Goal: Contribute content

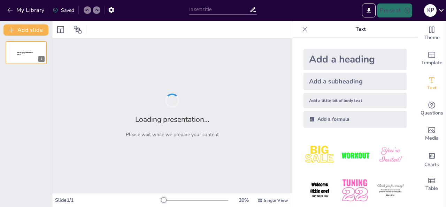
type input "Crianza y Comercialización de Carne de Cerdo: Un Enfoque Creativo y Colorido"
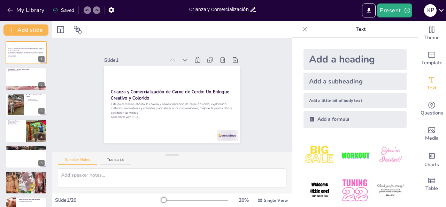
click at [351, 183] on img at bounding box center [355, 190] width 32 height 32
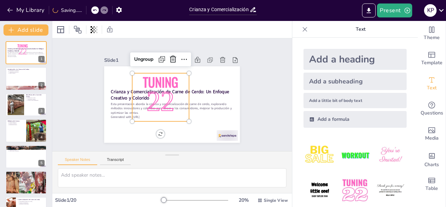
click at [375, 187] on img at bounding box center [391, 190] width 32 height 32
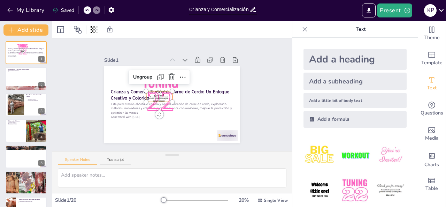
scroll to position [43, 0]
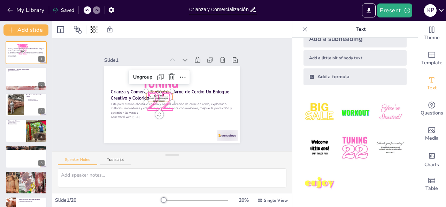
click at [351, 116] on img at bounding box center [355, 112] width 32 height 32
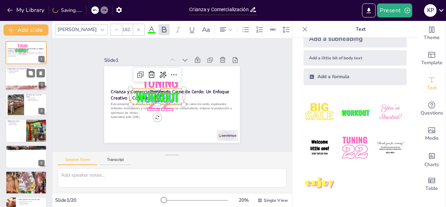
click at [28, 83] on div at bounding box center [26, 79] width 42 height 24
type textarea "La genética es crucial en la crianza de cerdos, ya que determina característica…"
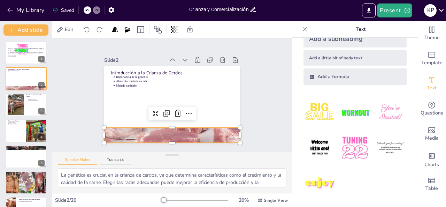
click at [149, 128] on div at bounding box center [156, 131] width 156 height 126
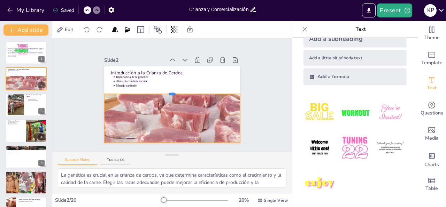
drag, startPoint x: 166, startPoint y: 124, endPoint x: 165, endPoint y: 90, distance: 33.5
click at [165, 90] on div at bounding box center [175, 93] width 60 height 126
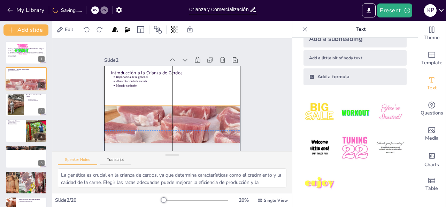
drag, startPoint x: 166, startPoint y: 109, endPoint x: 167, endPoint y: 115, distance: 6.0
click at [167, 115] on div at bounding box center [143, 136] width 158 height 145
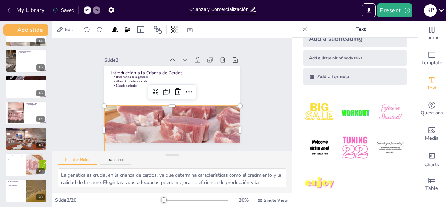
scroll to position [355, 0]
click at [145, 30] on div at bounding box center [140, 29] width 11 height 11
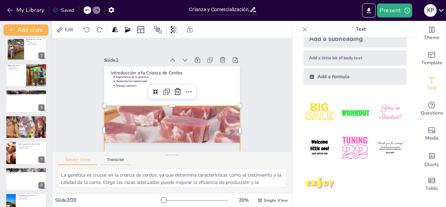
scroll to position [0, 0]
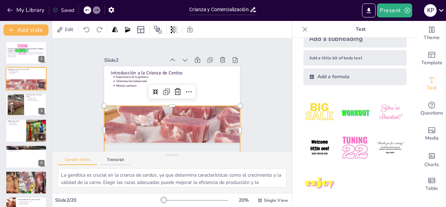
click at [55, 30] on div "Edit" at bounding box center [172, 29] width 240 height 17
click at [140, 29] on icon at bounding box center [140, 29] width 7 height 7
click at [157, 31] on icon at bounding box center [158, 29] width 8 height 8
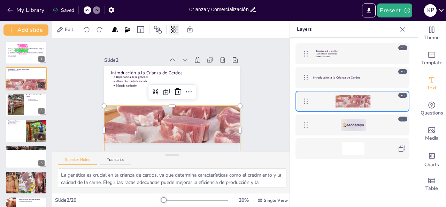
click at [179, 32] on div at bounding box center [175, 29] width 10 height 11
click at [145, 30] on icon at bounding box center [141, 29] width 8 height 8
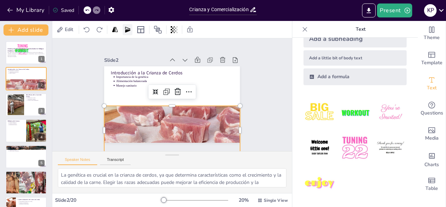
click at [131, 31] on icon at bounding box center [127, 29] width 7 height 7
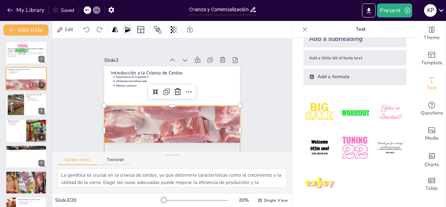
click at [131, 31] on icon at bounding box center [127, 29] width 7 height 7
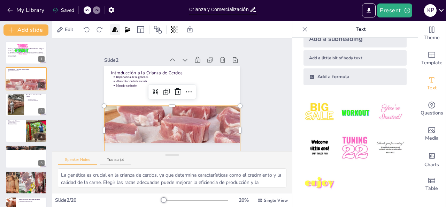
click at [120, 30] on div at bounding box center [115, 29] width 10 height 11
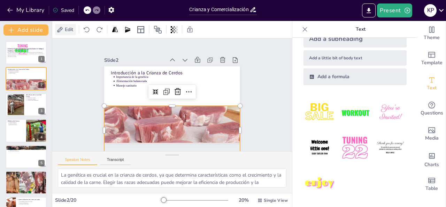
click at [75, 28] on div "Edit" at bounding box center [65, 29] width 21 height 11
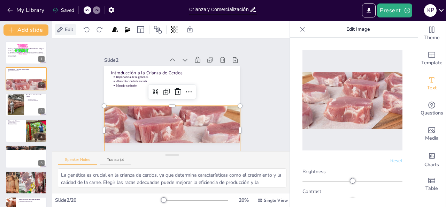
click at [75, 28] on div "Edit" at bounding box center [65, 29] width 21 height 11
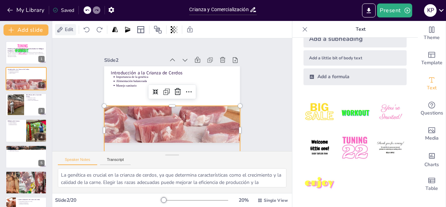
click at [75, 28] on div "Edit" at bounding box center [65, 29] width 21 height 11
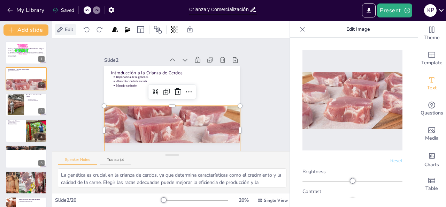
click at [75, 28] on div "Edit" at bounding box center [65, 29] width 21 height 11
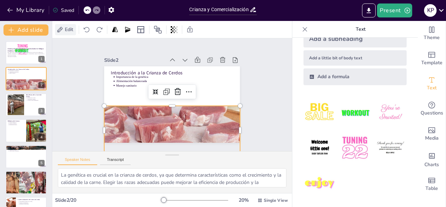
click at [75, 28] on div "Edit" at bounding box center [65, 29] width 21 height 11
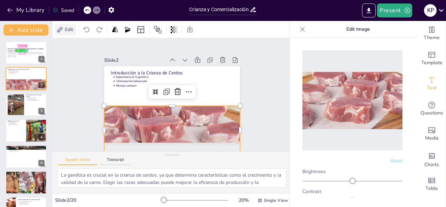
click at [75, 28] on div "Edit" at bounding box center [65, 29] width 21 height 11
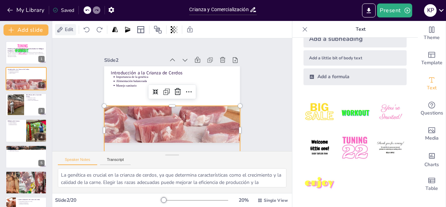
click at [75, 28] on div "Edit" at bounding box center [65, 29] width 21 height 11
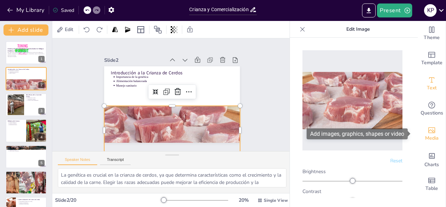
click at [426, 137] on span "Media" at bounding box center [433, 138] width 14 height 8
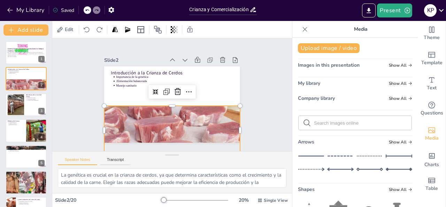
click at [409, 152] on div "Upload image / video Images in this presentation Show All My library Show All C…" at bounding box center [356, 122] width 126 height 169
drag, startPoint x: 409, startPoint y: 152, endPoint x: 412, endPoint y: 150, distance: 3.8
click at [412, 150] on div "Upload image / video Images in this presentation Show All My library Show All C…" at bounding box center [356, 122] width 126 height 169
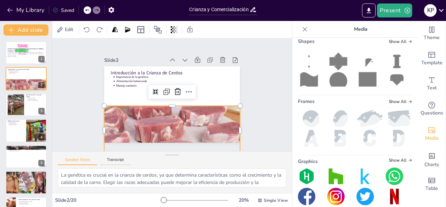
scroll to position [148, 0]
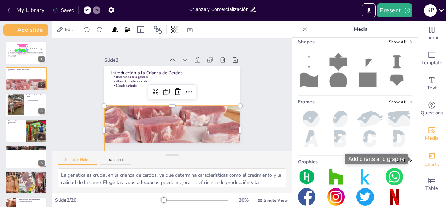
click at [429, 157] on icon "Add charts and graphs" at bounding box center [432, 155] width 7 height 7
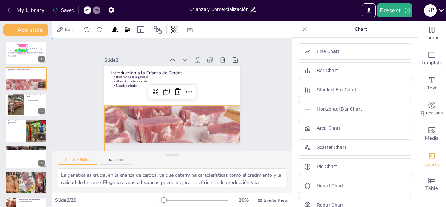
click at [269, 86] on div "Slide 1 Crianza y Comercialización de Carne de Cerdo: Un Enfoque Creativo y Col…" at bounding box center [172, 94] width 232 height 260
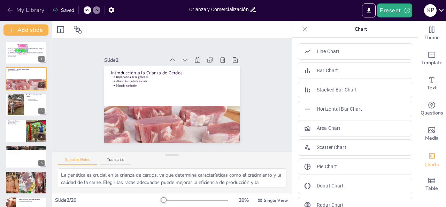
click at [12, 7] on icon "button" at bounding box center [10, 10] width 7 height 7
